Goal: Entertainment & Leisure: Consume media (video, audio)

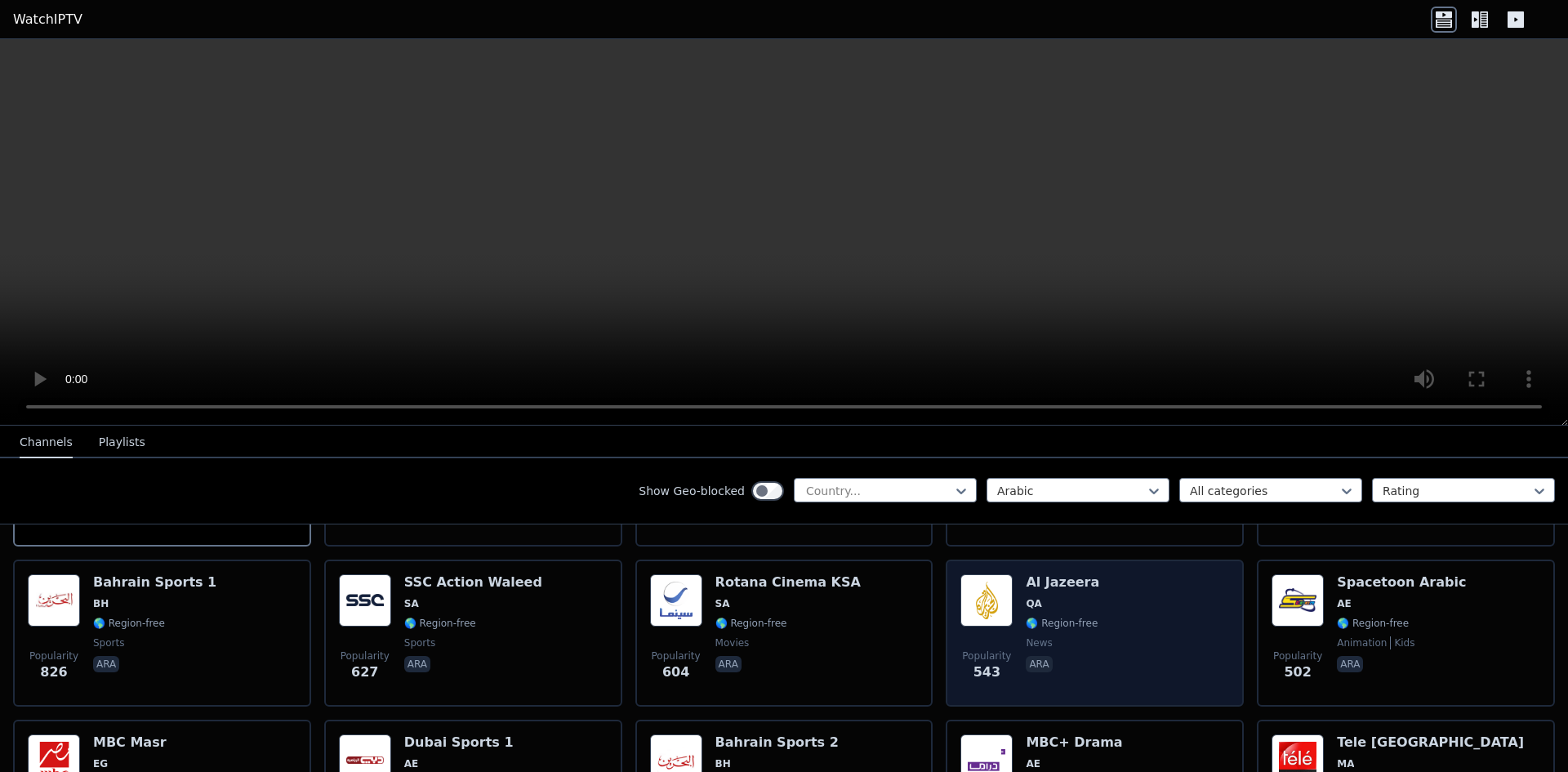
scroll to position [294, 0]
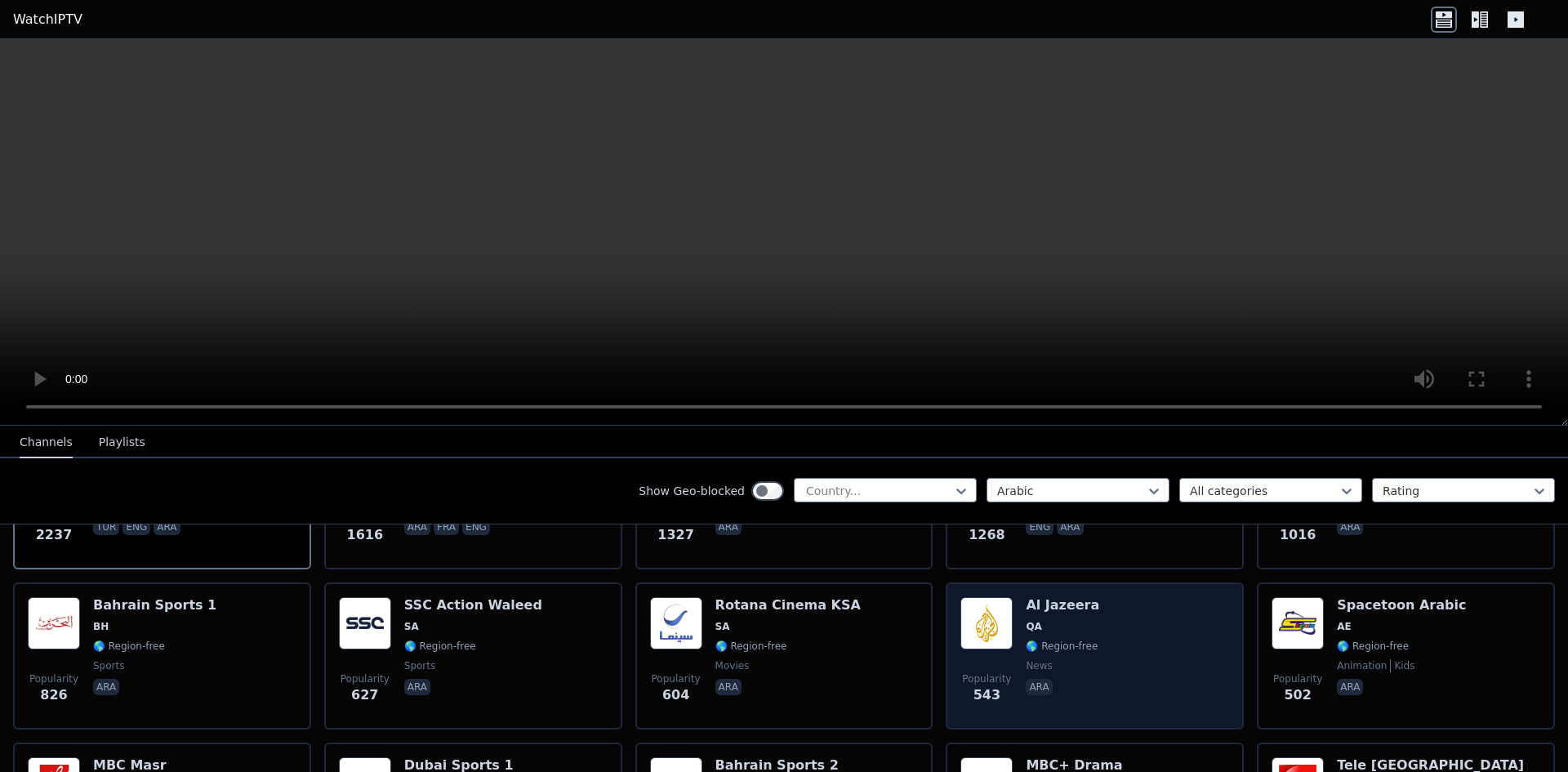
drag, startPoint x: 1055, startPoint y: 593, endPoint x: 1052, endPoint y: 610, distance: 17.3
click at [1052, 620] on span "QA" at bounding box center [1063, 626] width 74 height 13
click at [1016, 597] on div "Popularity 543 Al Jazeera QA 🌎 Region-free news ara" at bounding box center [1094, 656] width 269 height 117
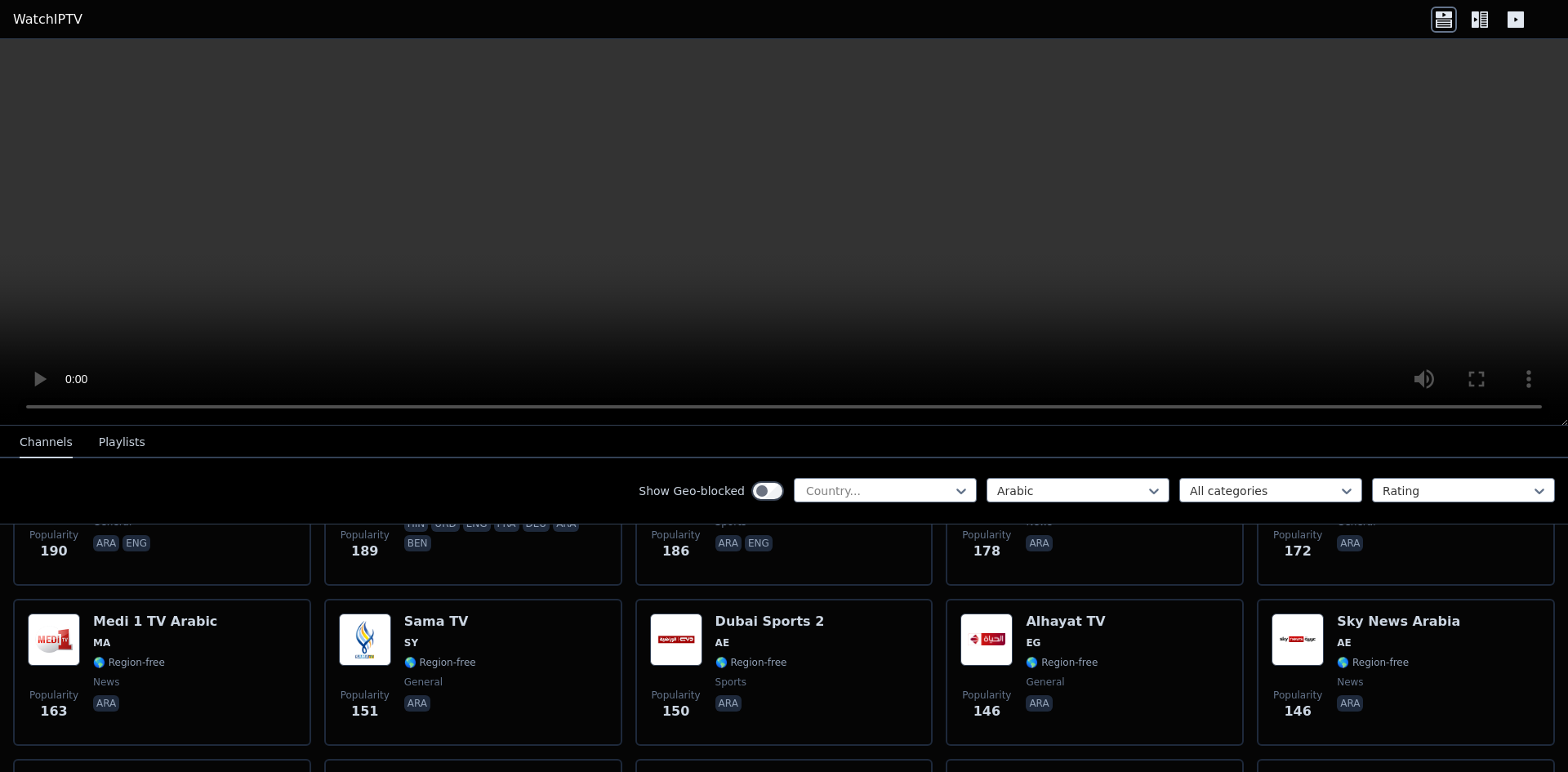
scroll to position [1111, 0]
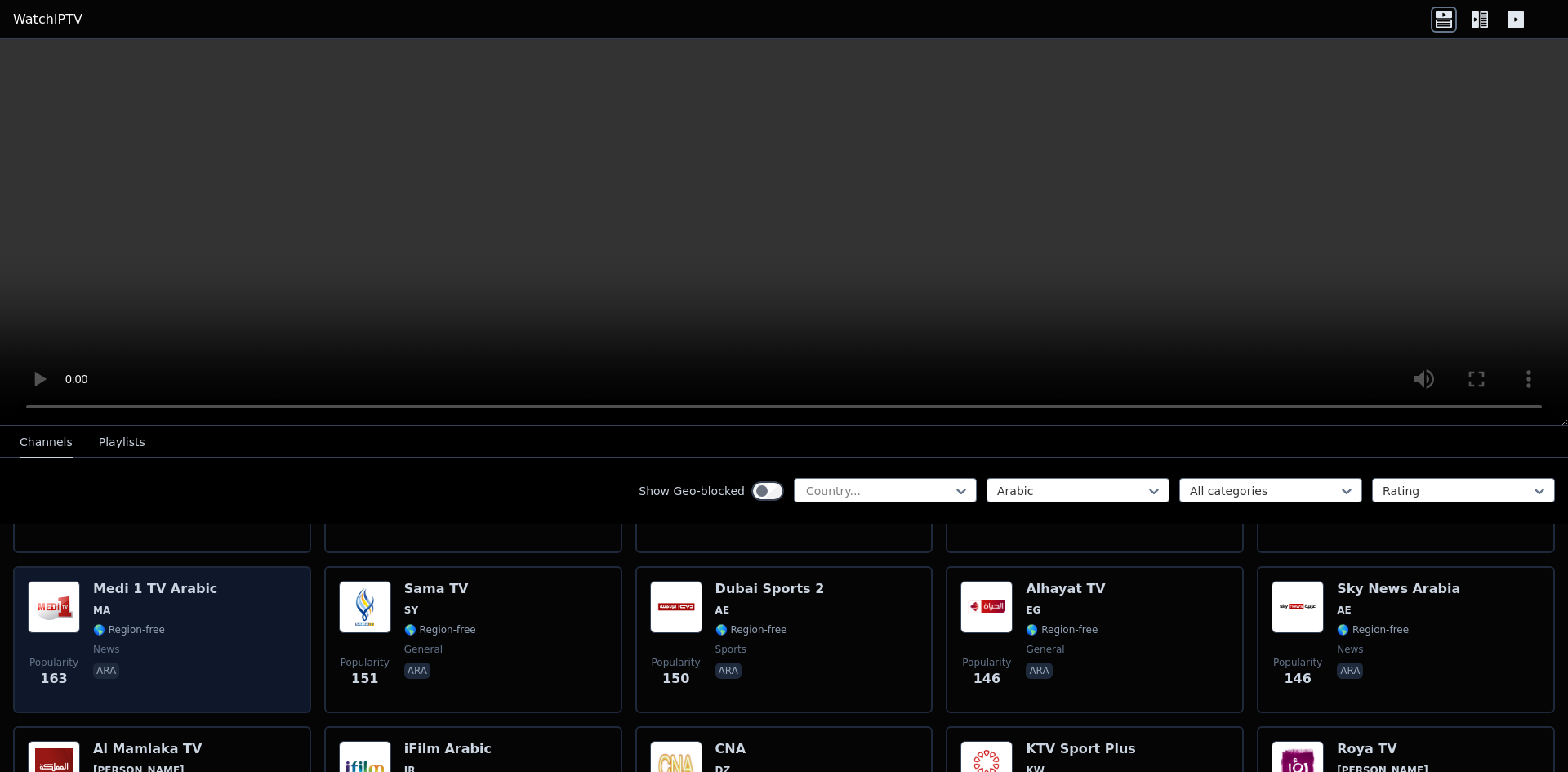
click at [50, 580] on img at bounding box center [54, 607] width 53 height 53
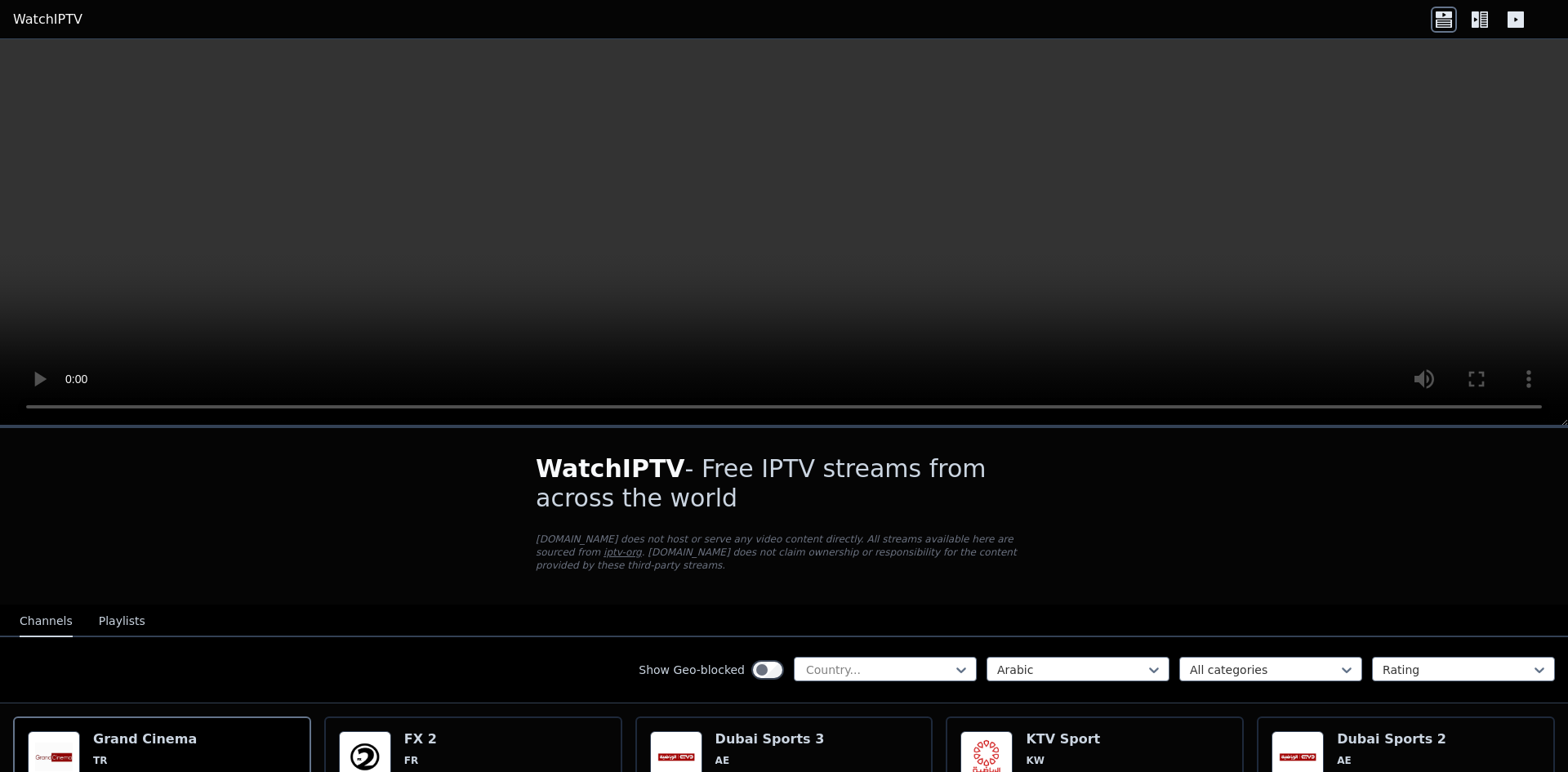
drag, startPoint x: 0, startPoint y: 0, endPoint x: 1173, endPoint y: 481, distance: 1267.8
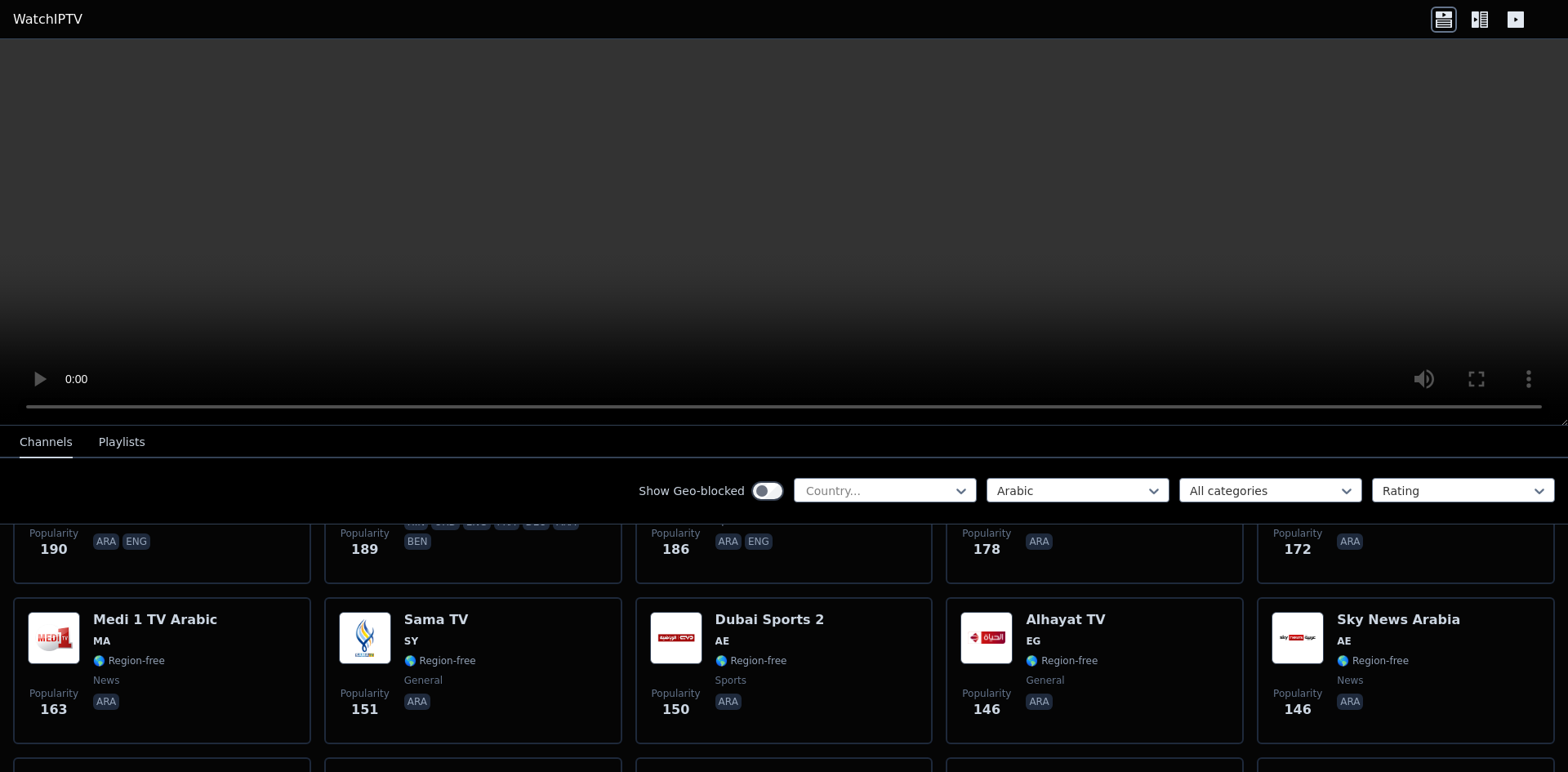
scroll to position [1079, 0]
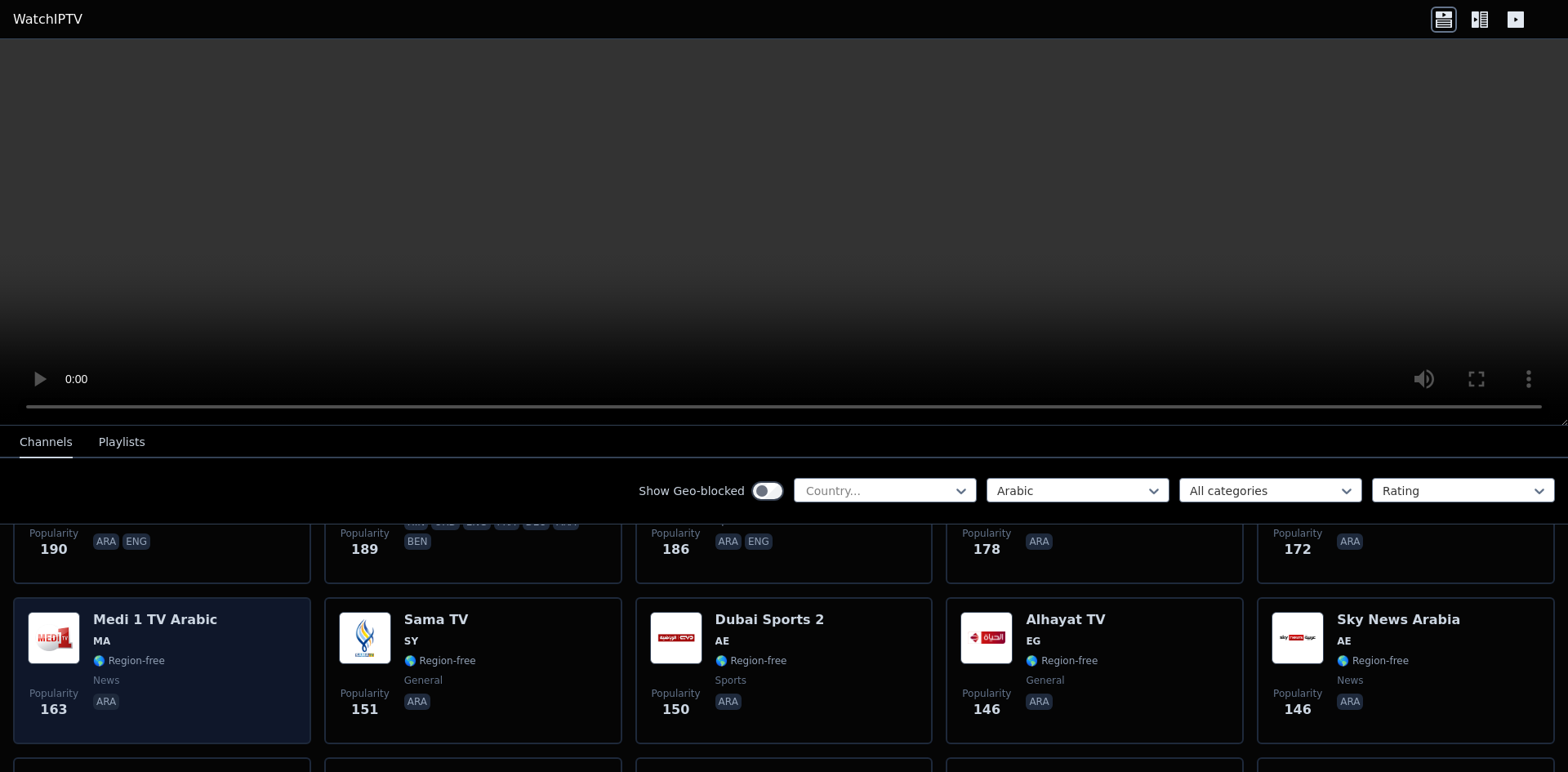
click at [114, 614] on h6 "Medi 1 TV Arabic" at bounding box center [155, 620] width 124 height 17
drag, startPoint x: 114, startPoint y: 614, endPoint x: 70, endPoint y: 614, distance: 44.0
click at [70, 614] on img at bounding box center [54, 638] width 53 height 53
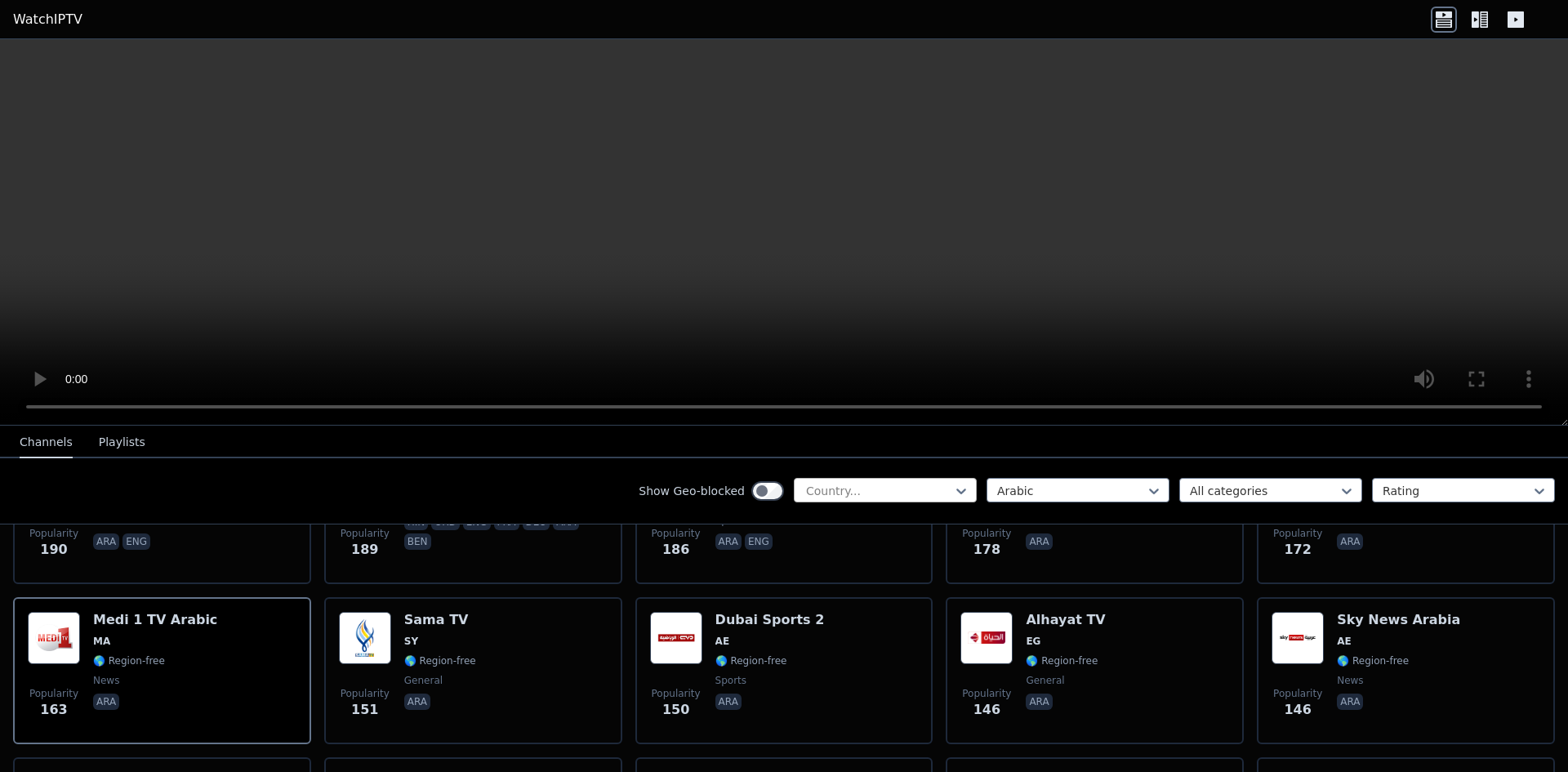
click at [867, 492] on div at bounding box center [879, 490] width 149 height 17
click at [577, 476] on div "Show Geo-blocked Country... Arabic All categories Rating" at bounding box center [784, 491] width 1568 height 67
